Goal: Information Seeking & Learning: Learn about a topic

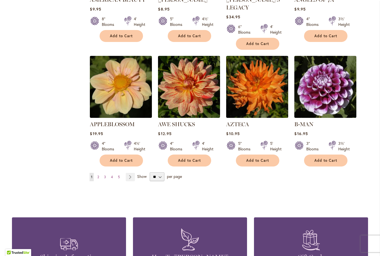
scroll to position [432, 0]
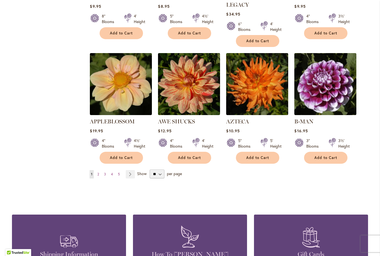
click at [131, 170] on link "Page Next" at bounding box center [130, 174] width 9 height 8
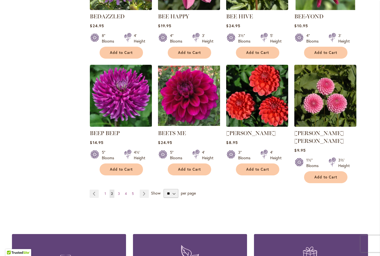
scroll to position [415, 0]
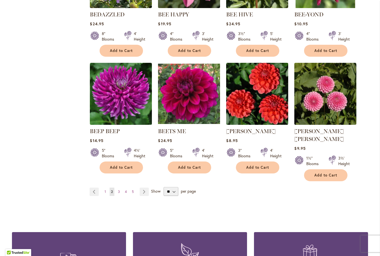
click at [117, 188] on link "Page 3" at bounding box center [119, 192] width 5 height 8
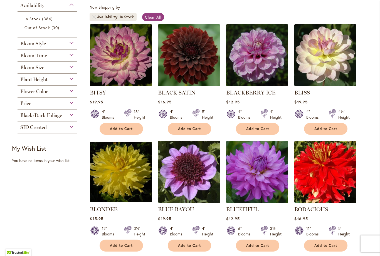
scroll to position [104, 0]
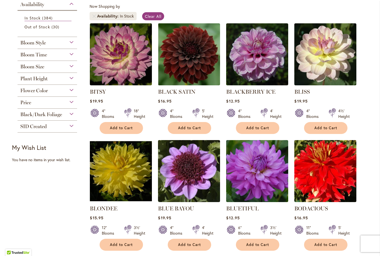
click at [191, 172] on img at bounding box center [189, 171] width 62 height 62
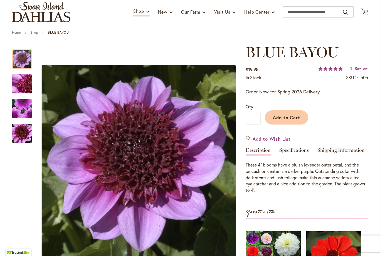
scroll to position [38, 0]
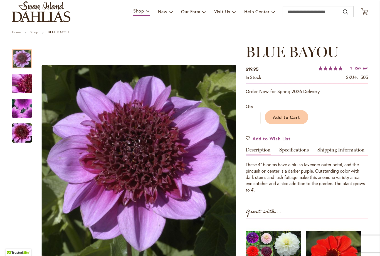
click at [295, 149] on link "Specifications" at bounding box center [293, 151] width 29 height 8
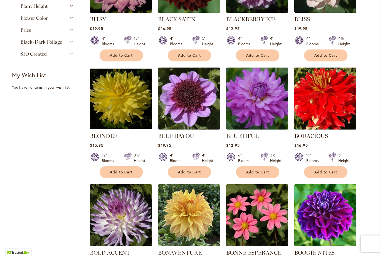
scroll to position [178, 0]
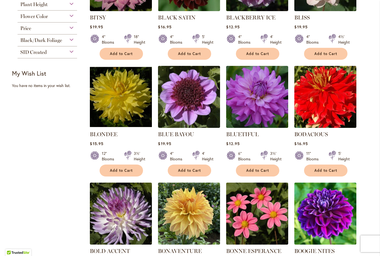
click at [184, 117] on img at bounding box center [189, 97] width 62 height 62
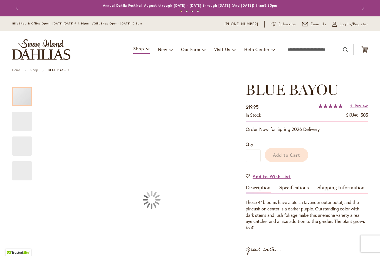
click at [342, 172] on div "BLUE BAYOU $19.95 In stock SKU 505 Rating: 100 % of 100 1 Review Add Your Revie…" at bounding box center [307, 246] width 122 height 329
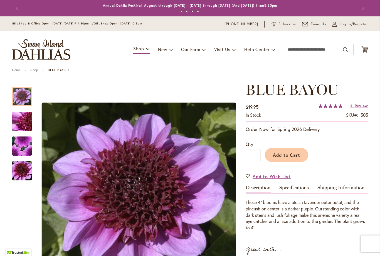
click at [339, 190] on link "Shipping Information" at bounding box center [340, 189] width 47 height 8
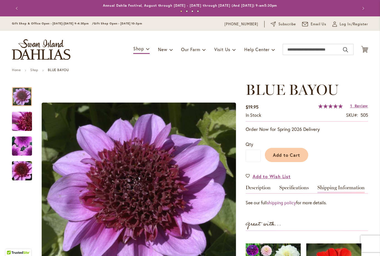
click at [19, 176] on img "BLUE BAYOU" at bounding box center [22, 171] width 40 height 27
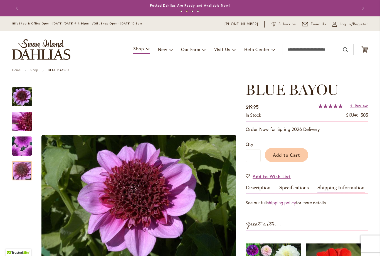
click at [21, 147] on img "BLUE BAYOU" at bounding box center [22, 146] width 40 height 38
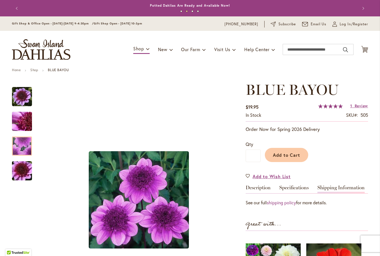
click at [21, 121] on img "BLUE BAYOU" at bounding box center [22, 122] width 40 height 30
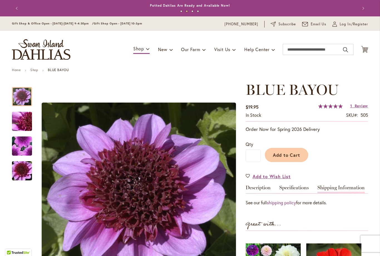
click at [21, 94] on img "BLUE BAYOU" at bounding box center [22, 97] width 20 height 20
